Goal: Complete application form

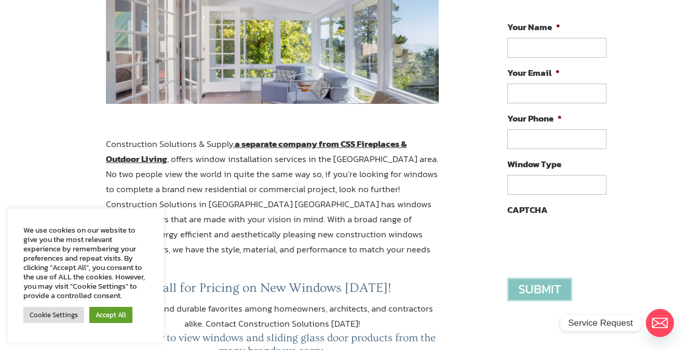
scroll to position [202, 0]
click at [523, 53] on input "Your Name *" at bounding box center [556, 48] width 99 height 20
click at [542, 45] on input "SONIABBALLAARD" at bounding box center [556, 48] width 99 height 20
type input "[PERSON_NAME]"
click at [538, 91] on input "Your Email *" at bounding box center [556, 94] width 99 height 20
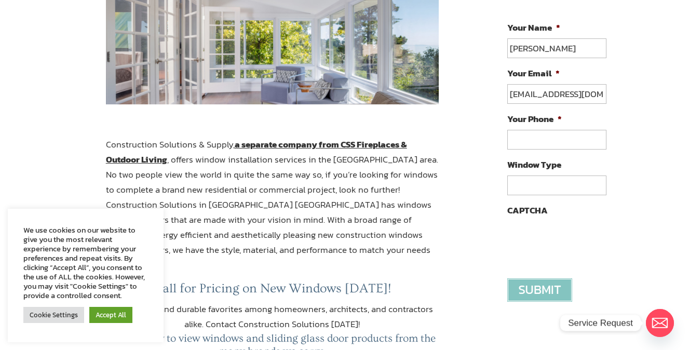
scroll to position [0, 6]
type input "[EMAIL_ADDRESS][DOMAIN_NAME]"
click at [531, 141] on input "(___) ___-____" at bounding box center [556, 140] width 99 height 20
type input "[PHONE_NUMBER]"
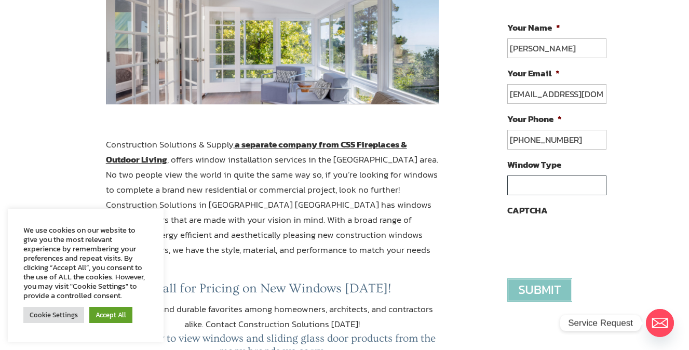
click at [539, 194] on input "Window Type" at bounding box center [556, 185] width 99 height 20
type input "simple"
click at [530, 293] on input "image" at bounding box center [539, 289] width 65 height 23
